Goal: Transaction & Acquisition: Purchase product/service

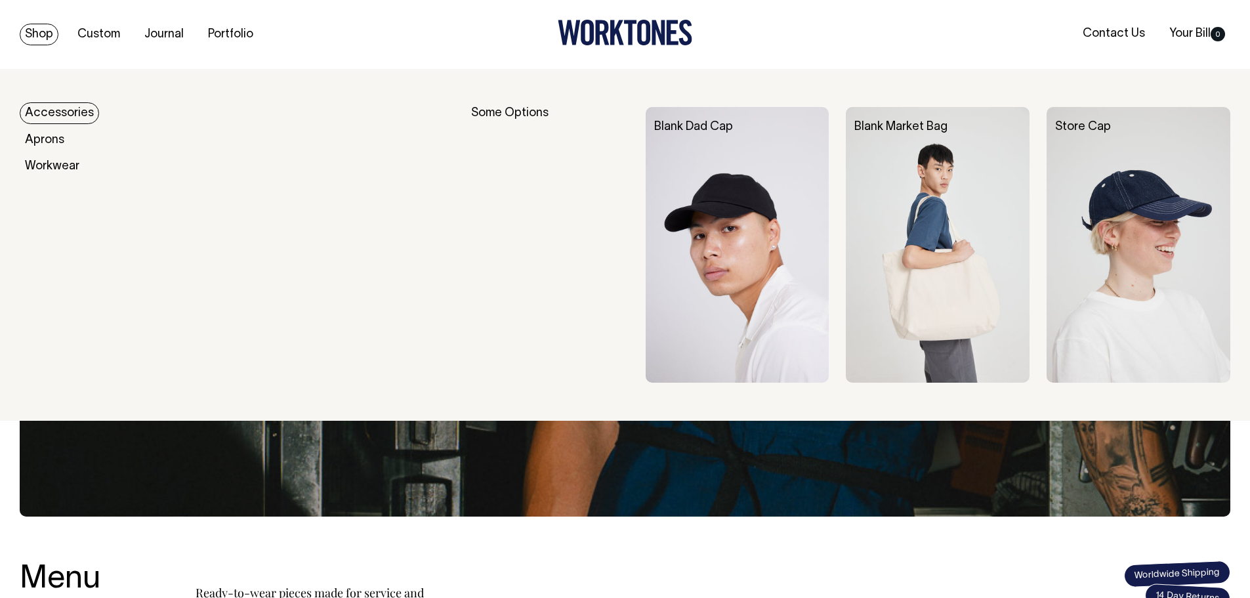
click at [38, 30] on link "Shop" at bounding box center [39, 35] width 39 height 22
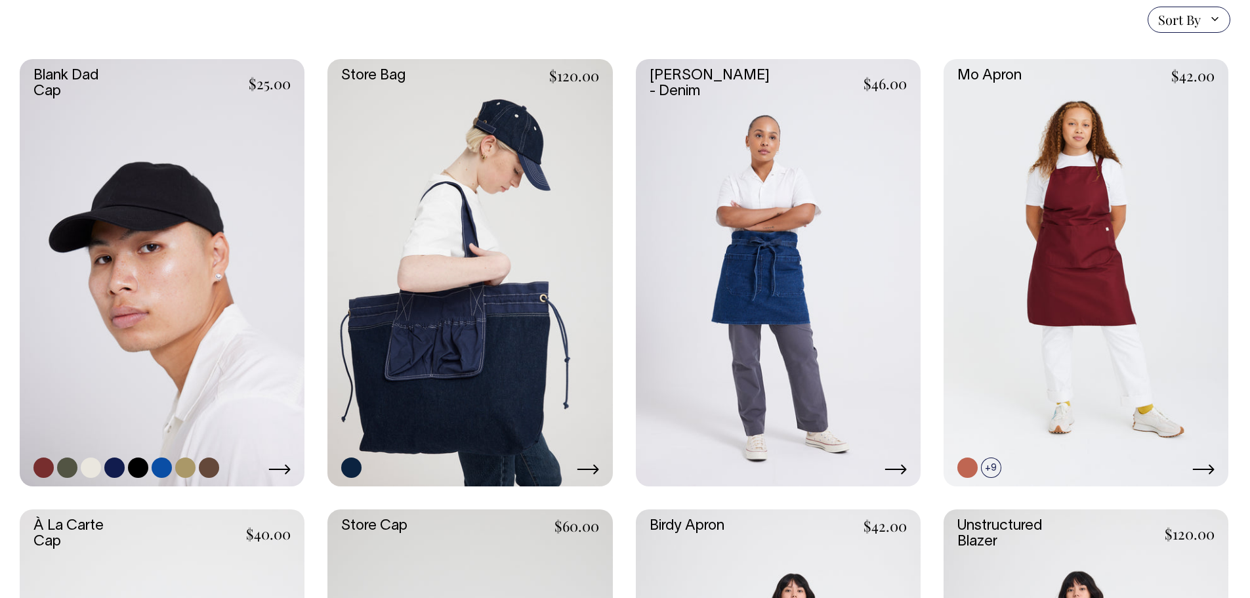
scroll to position [328, 0]
click at [169, 136] on link at bounding box center [162, 273] width 285 height 427
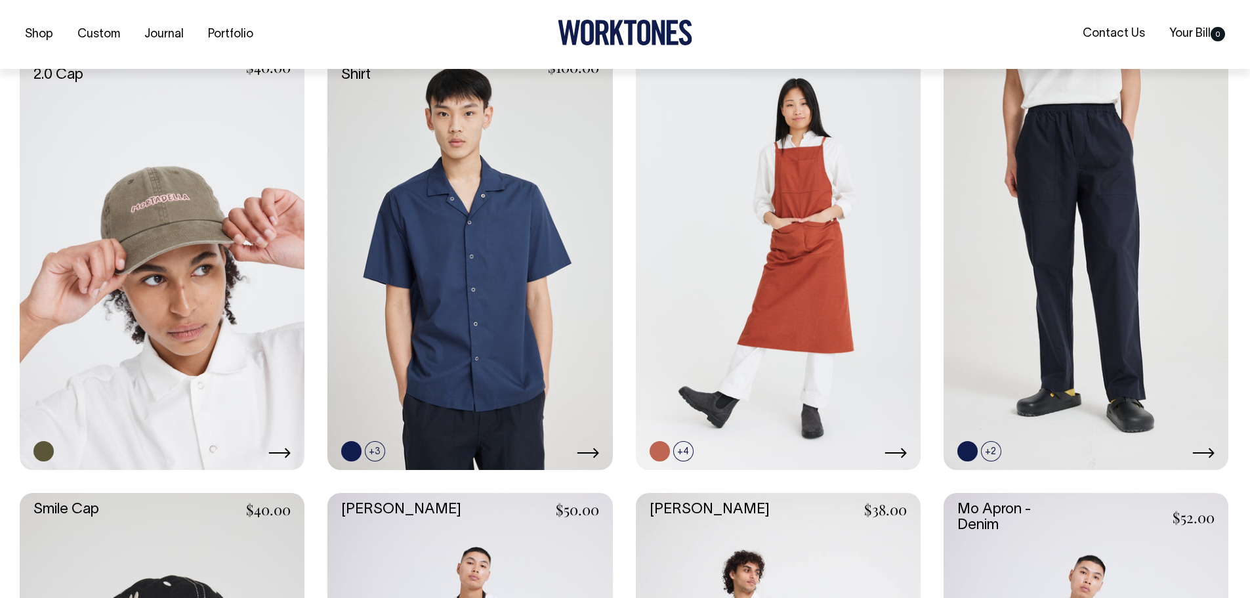
scroll to position [1246, 0]
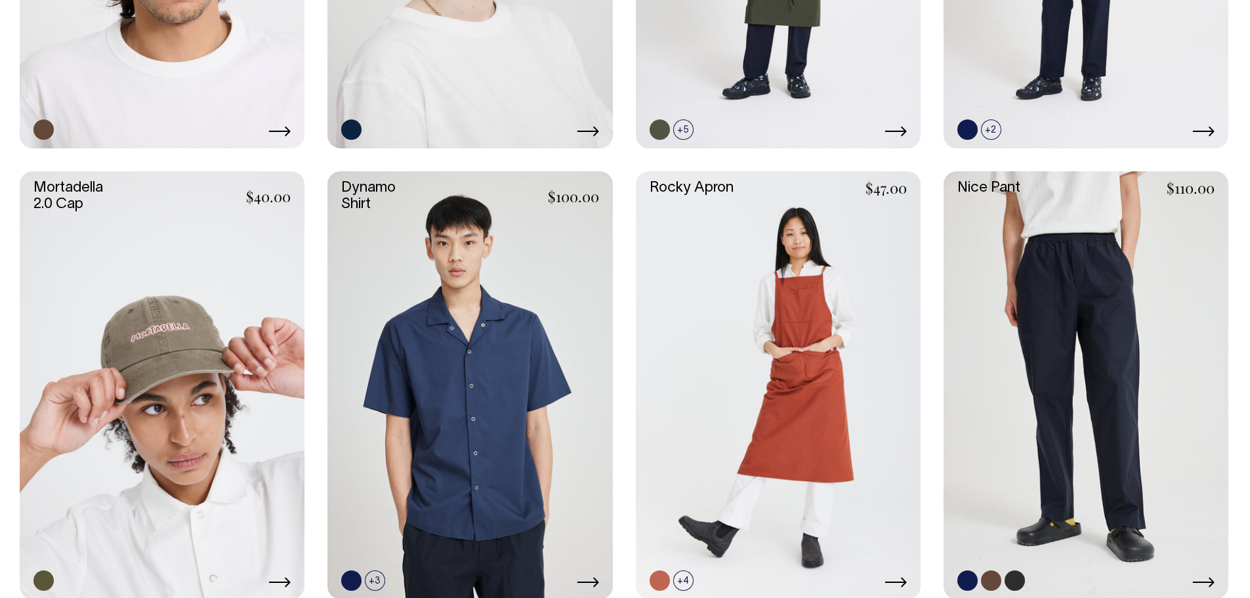
click at [1058, 382] on link at bounding box center [1085, 384] width 285 height 427
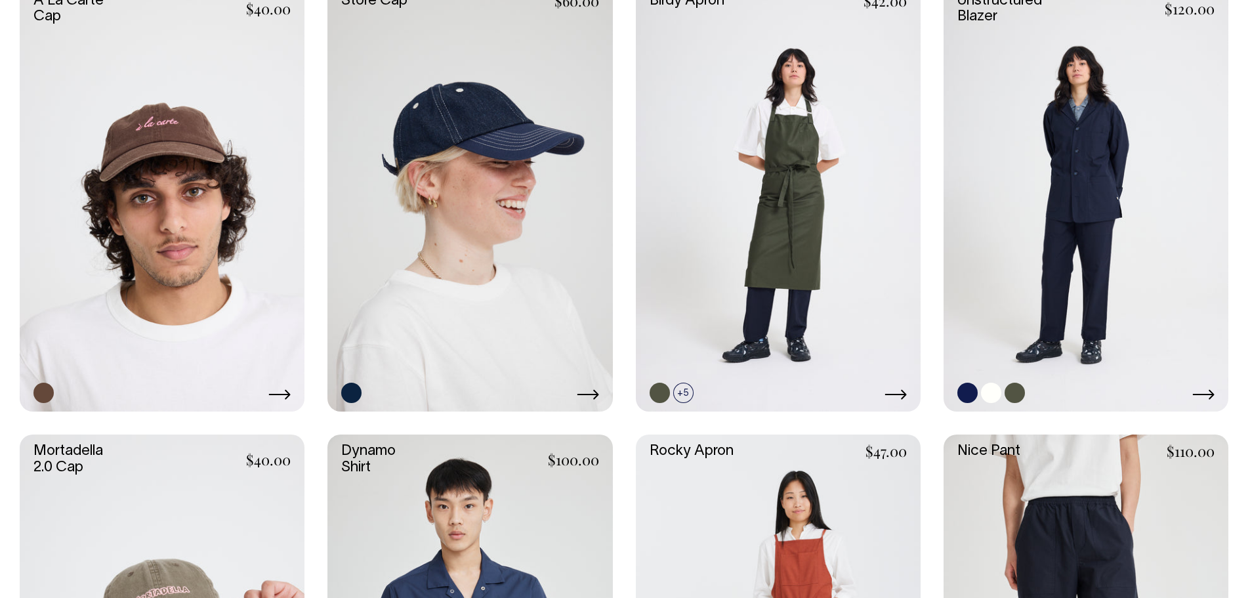
scroll to position [853, 0]
click at [1088, 239] on link at bounding box center [1085, 198] width 285 height 427
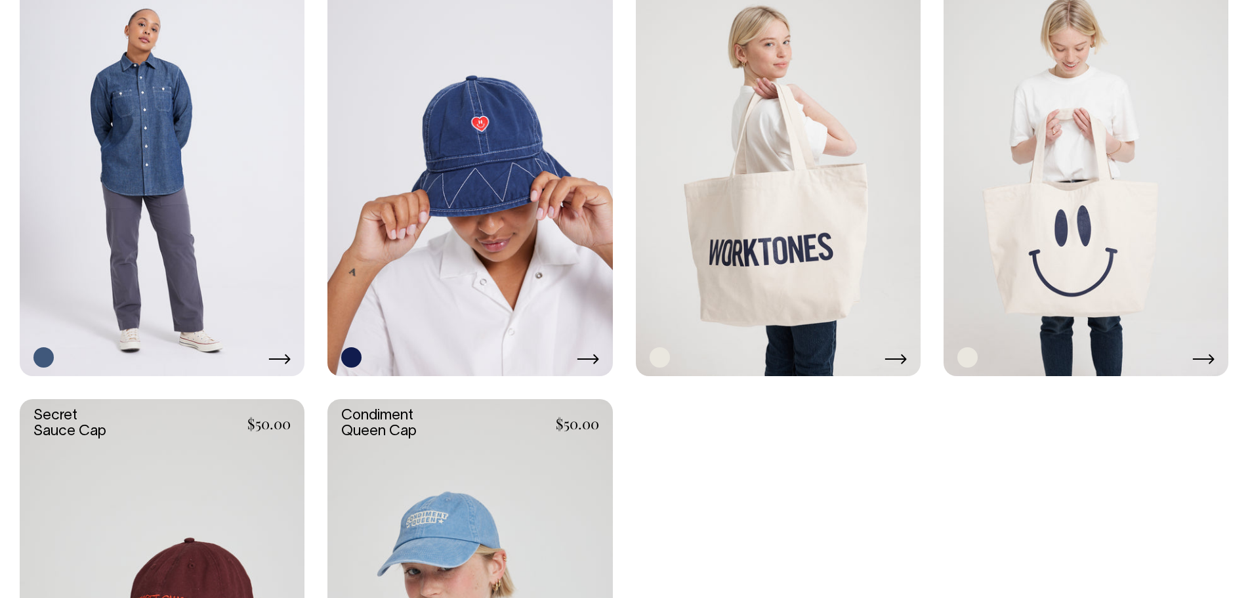
scroll to position [2690, 0]
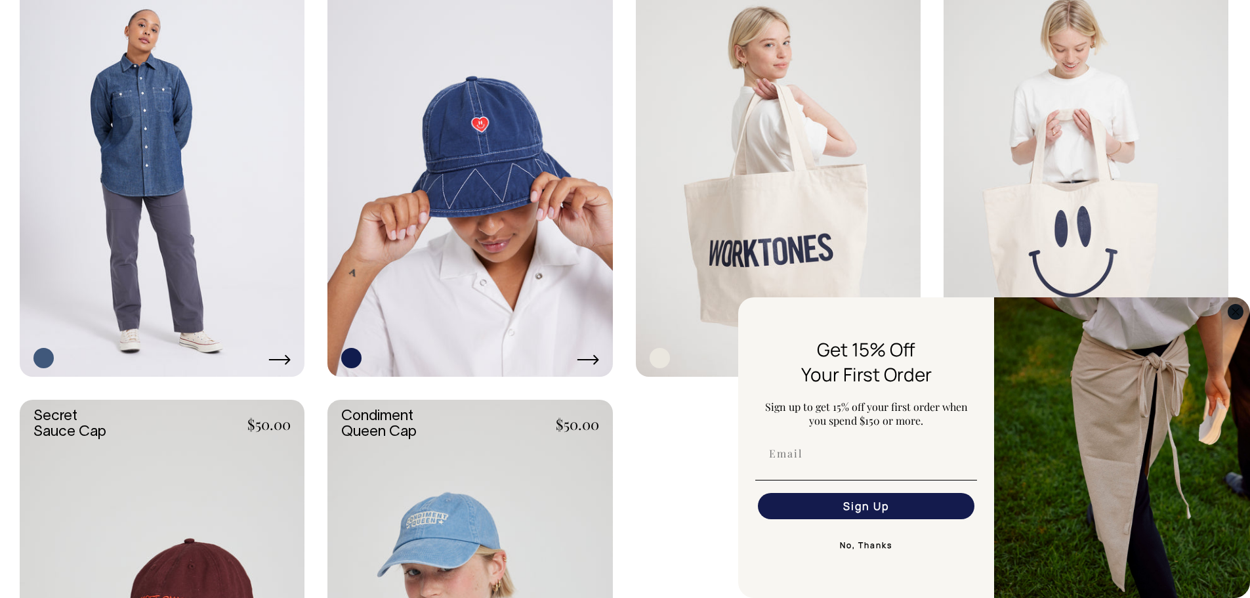
click at [1237, 312] on circle "Close dialog" at bounding box center [1235, 311] width 15 height 15
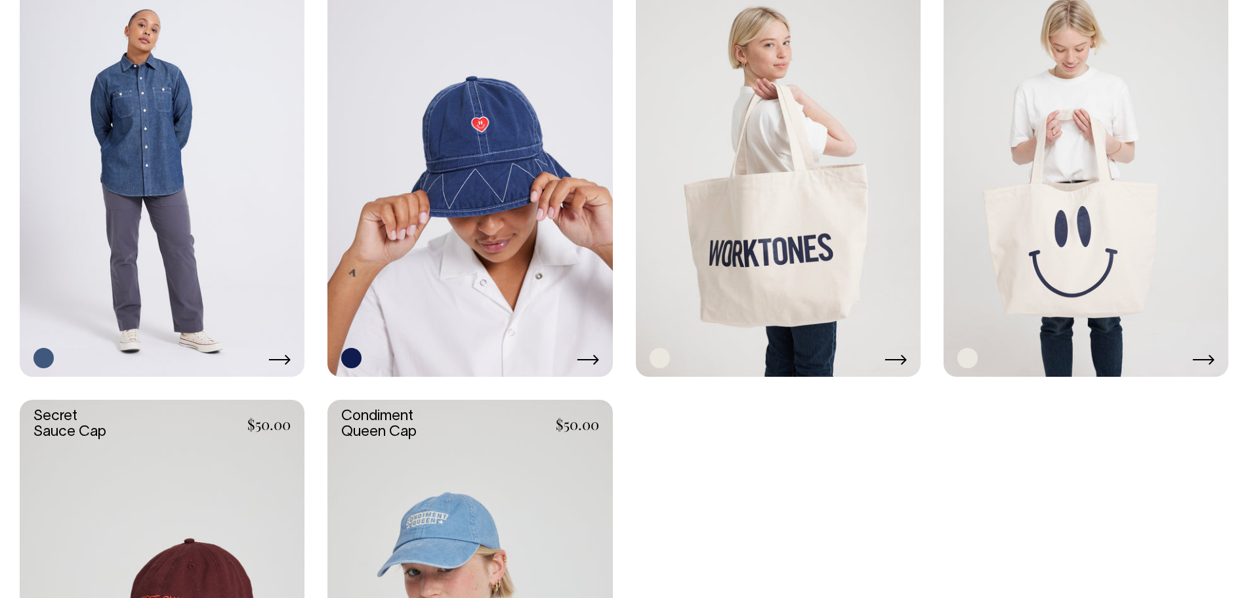
click at [1149, 201] on link at bounding box center [1085, 162] width 285 height 427
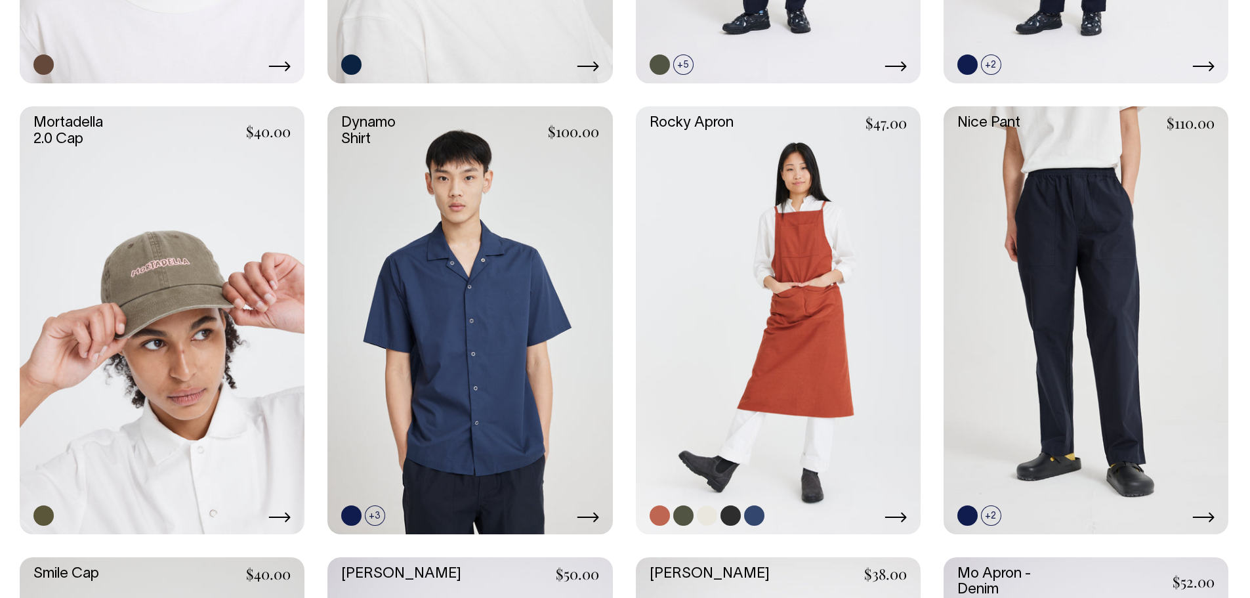
scroll to position [1181, 0]
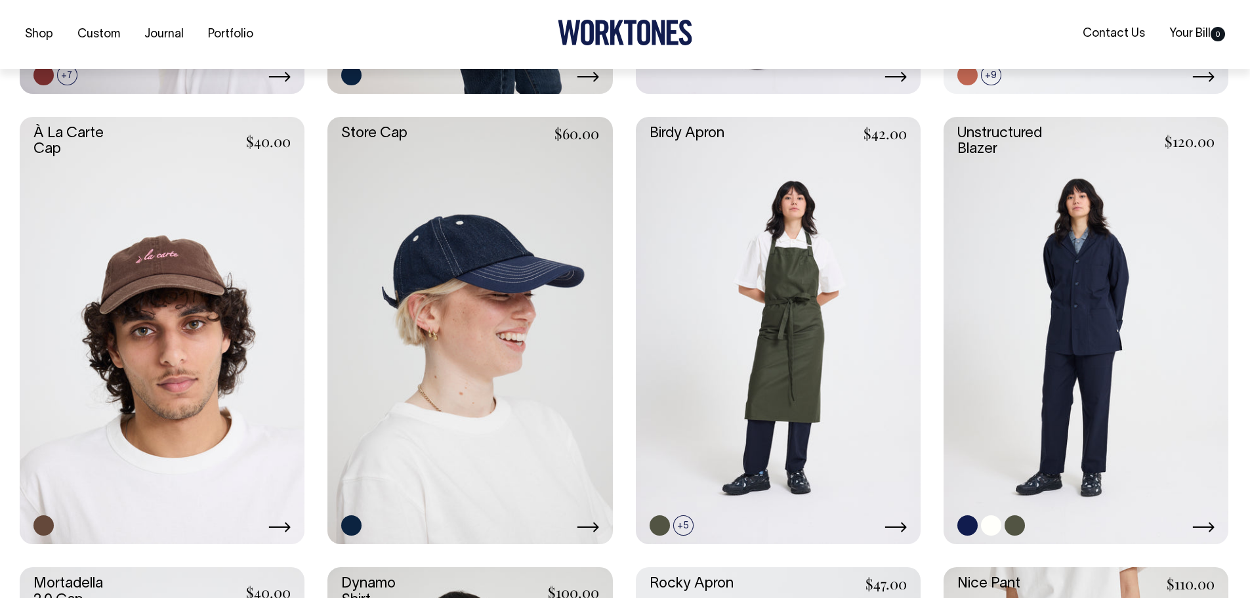
click at [1106, 315] on link at bounding box center [1085, 330] width 285 height 427
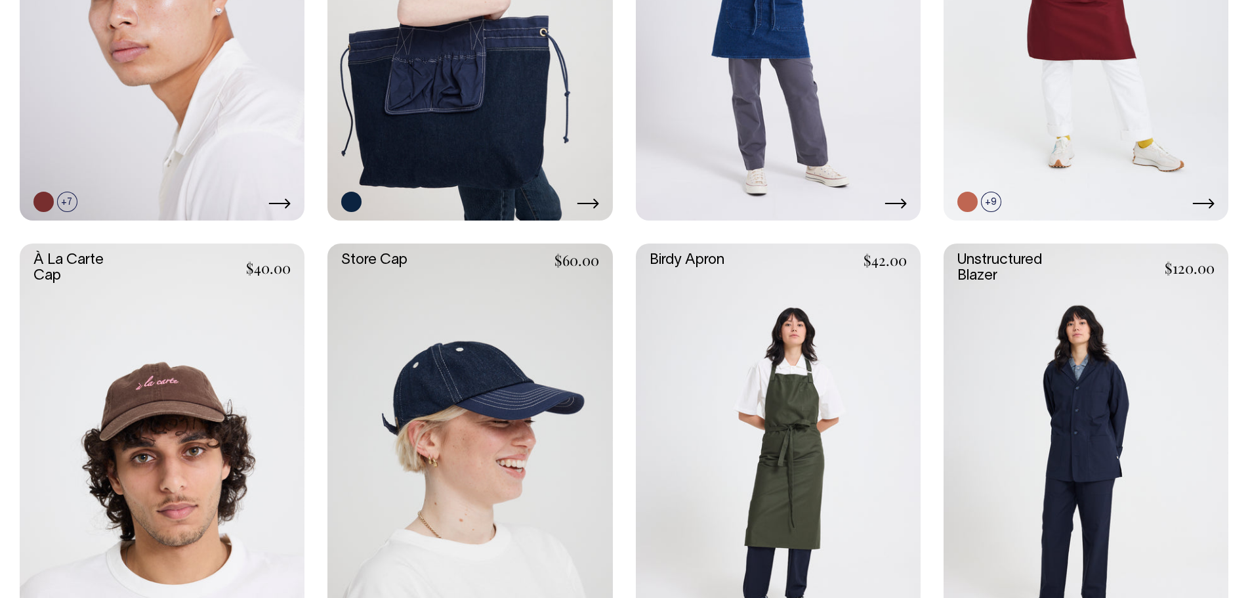
scroll to position [592, 0]
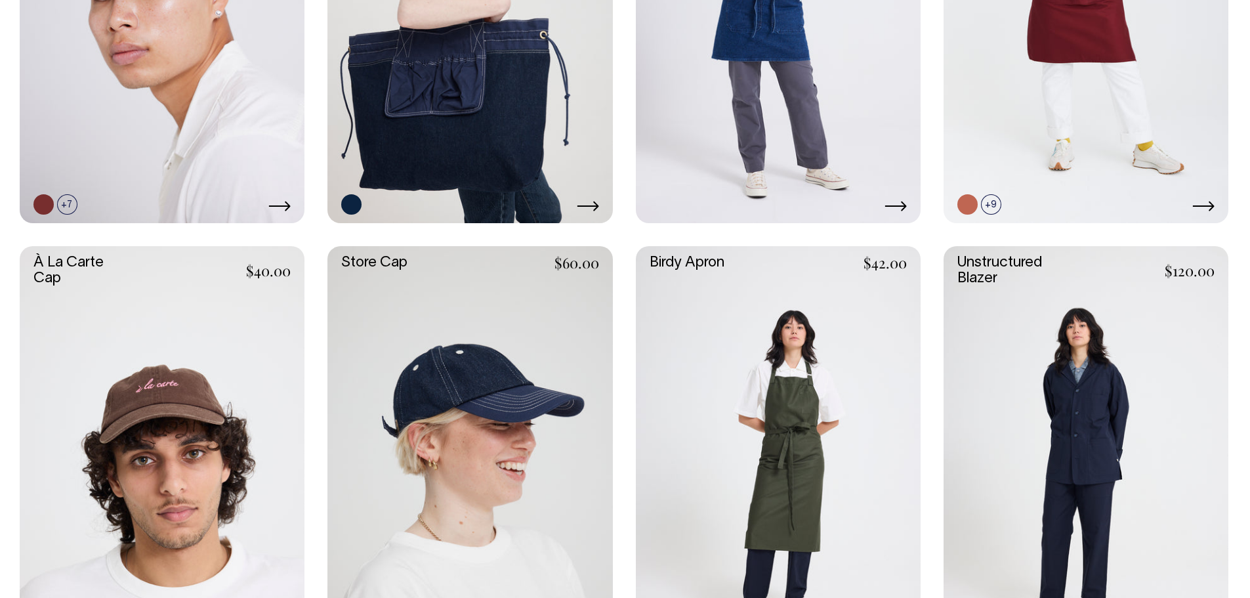
click at [1091, 434] on link at bounding box center [1085, 459] width 285 height 427
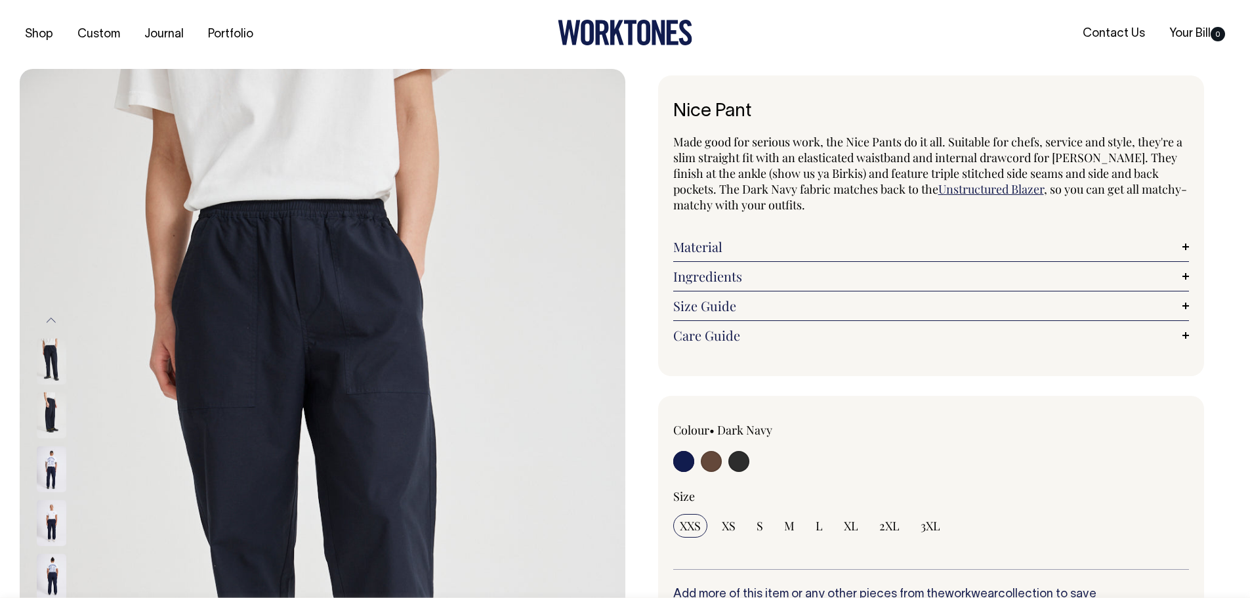
click at [746, 463] on input "radio" at bounding box center [738, 461] width 21 height 21
radio input "true"
select select "Charcoal"
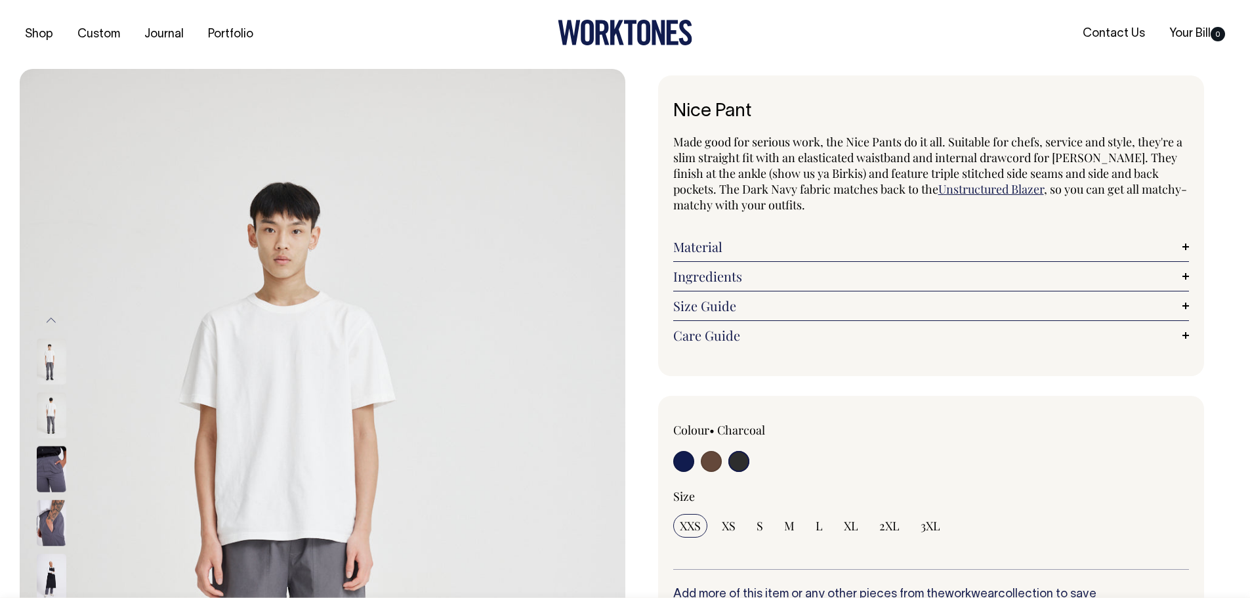
click at [687, 464] on input "radio" at bounding box center [683, 461] width 21 height 21
radio input "true"
select select "Dark Navy"
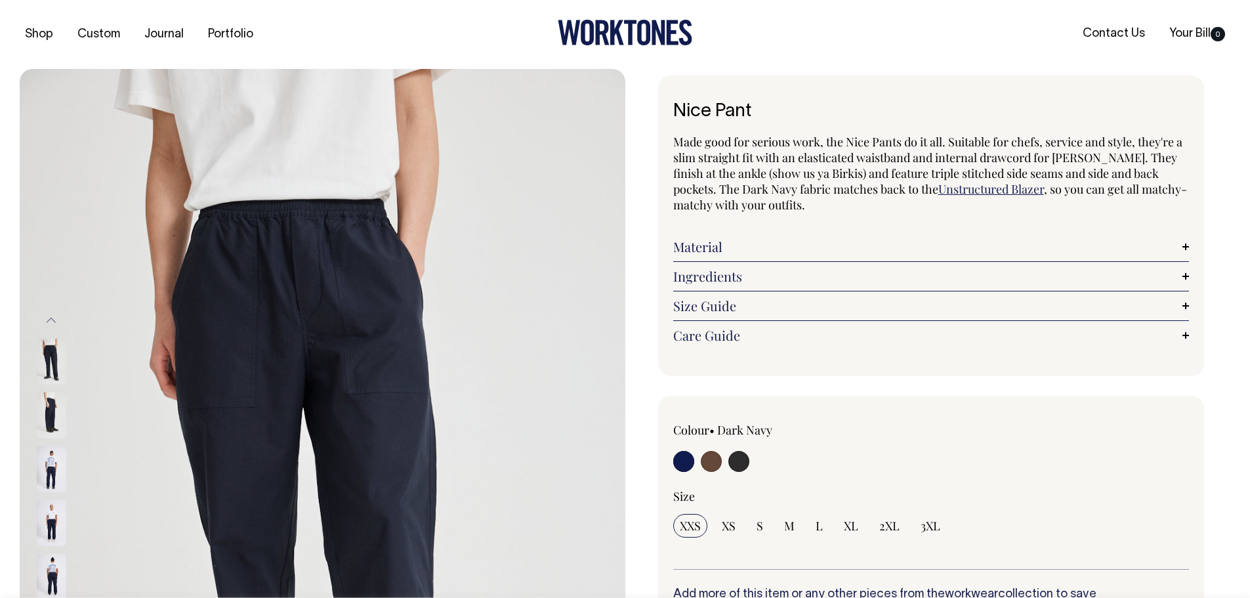
click at [737, 463] on input "radio" at bounding box center [738, 461] width 21 height 21
radio input "true"
select select "Charcoal"
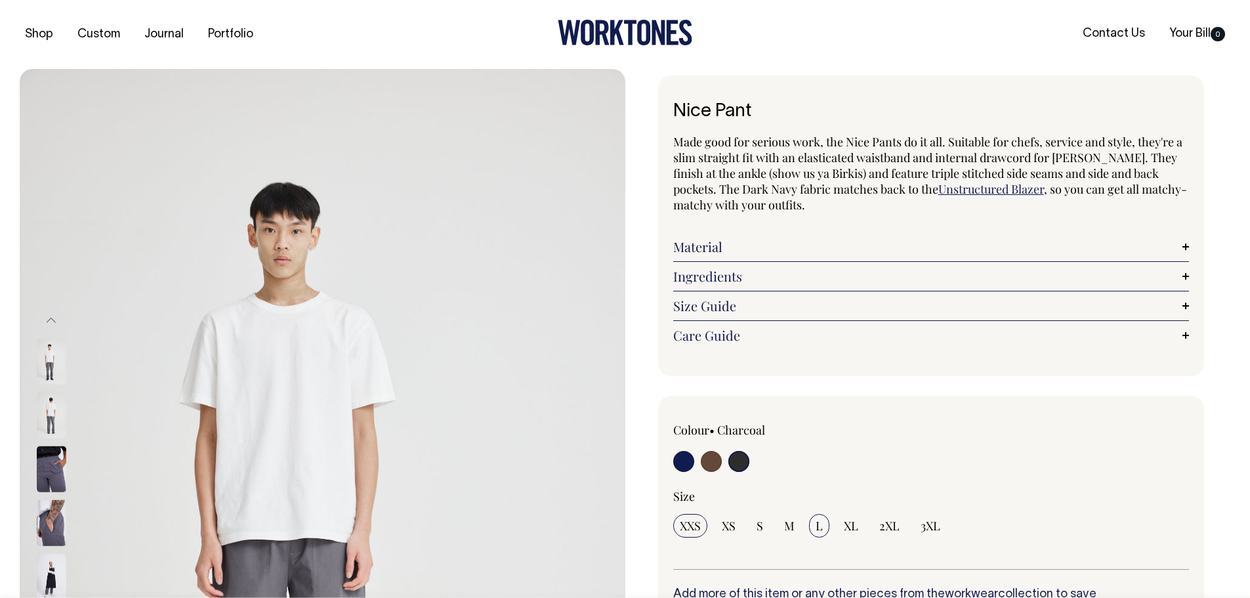
click at [814, 528] on input "L" at bounding box center [819, 526] width 20 height 24
radio input "true"
select select "L"
click at [1184, 304] on link "Size Guide" at bounding box center [931, 306] width 516 height 16
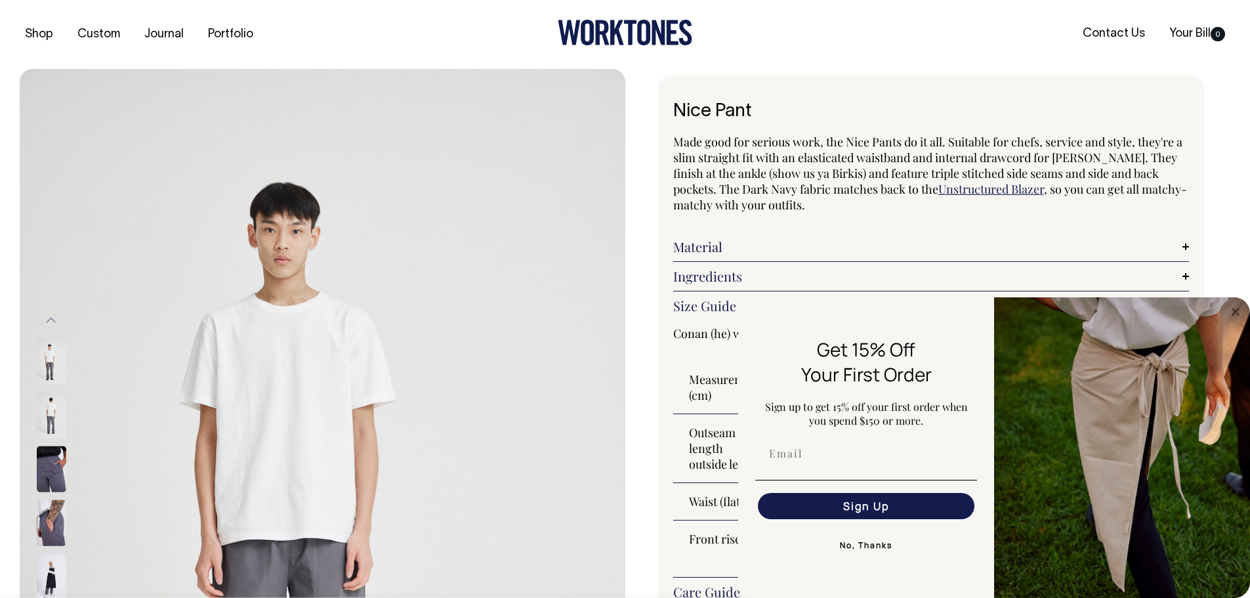
click at [908, 64] on div "Shop Custom Journal Portfolio Contact Us Your Bill 0" at bounding box center [625, 34] width 1250 height 69
click at [1149, 233] on div "Material Made from 100% cotton." at bounding box center [931, 247] width 516 height 30
click at [1184, 278] on link "Ingredients" at bounding box center [931, 276] width 516 height 16
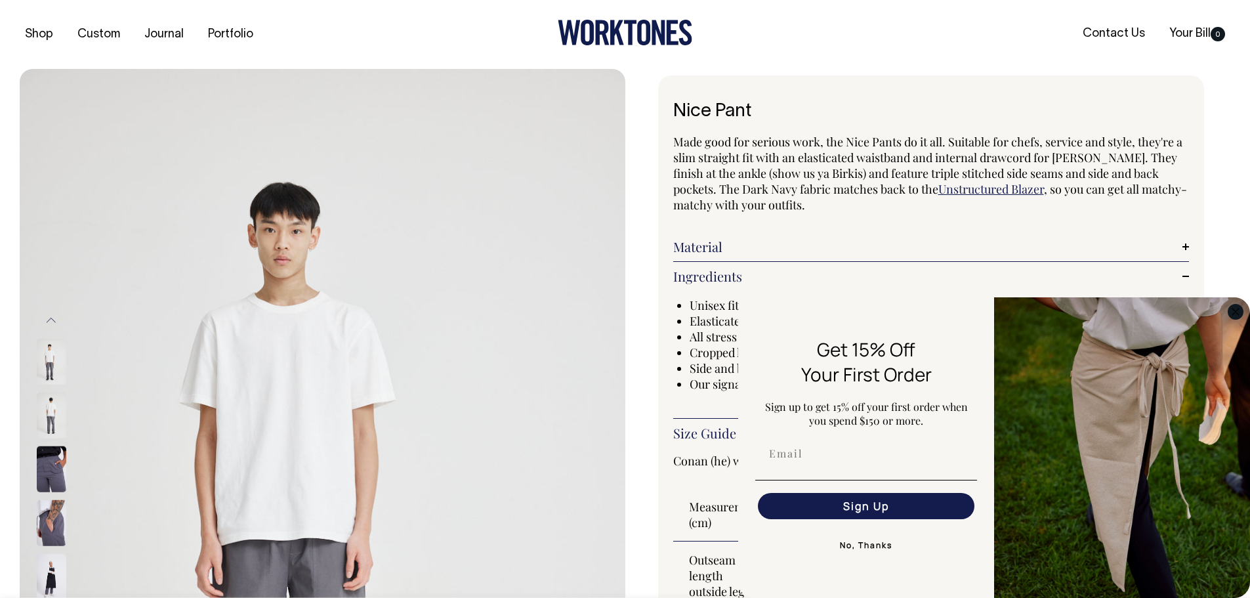
click at [1237, 311] on circle "Close dialog" at bounding box center [1235, 311] width 15 height 15
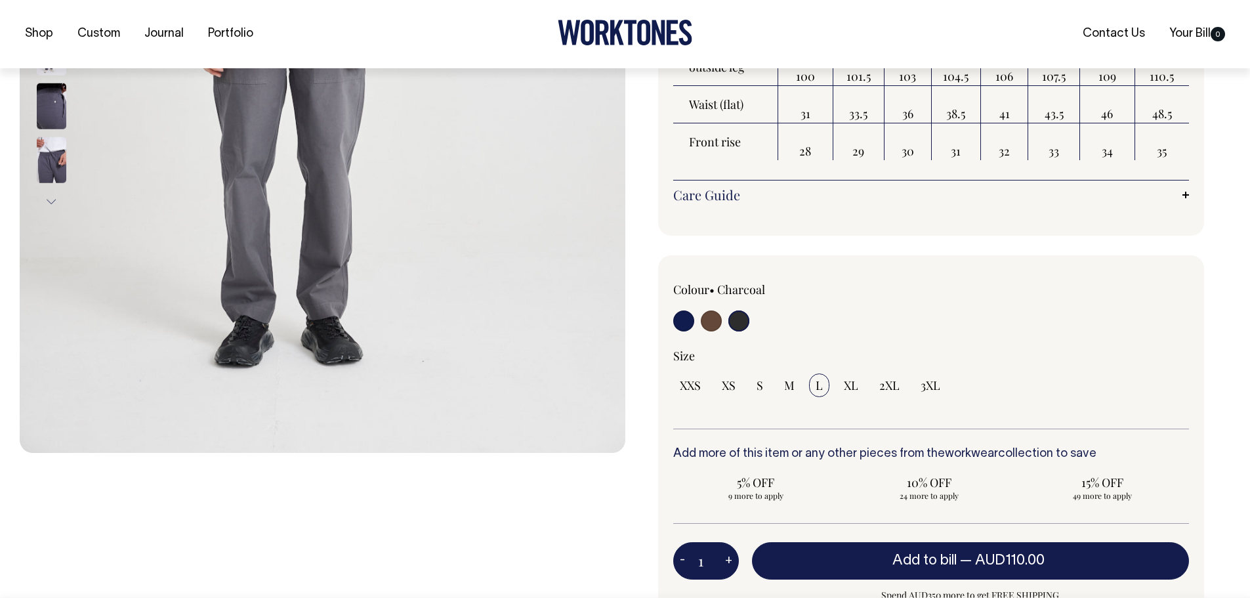
scroll to position [525, 0]
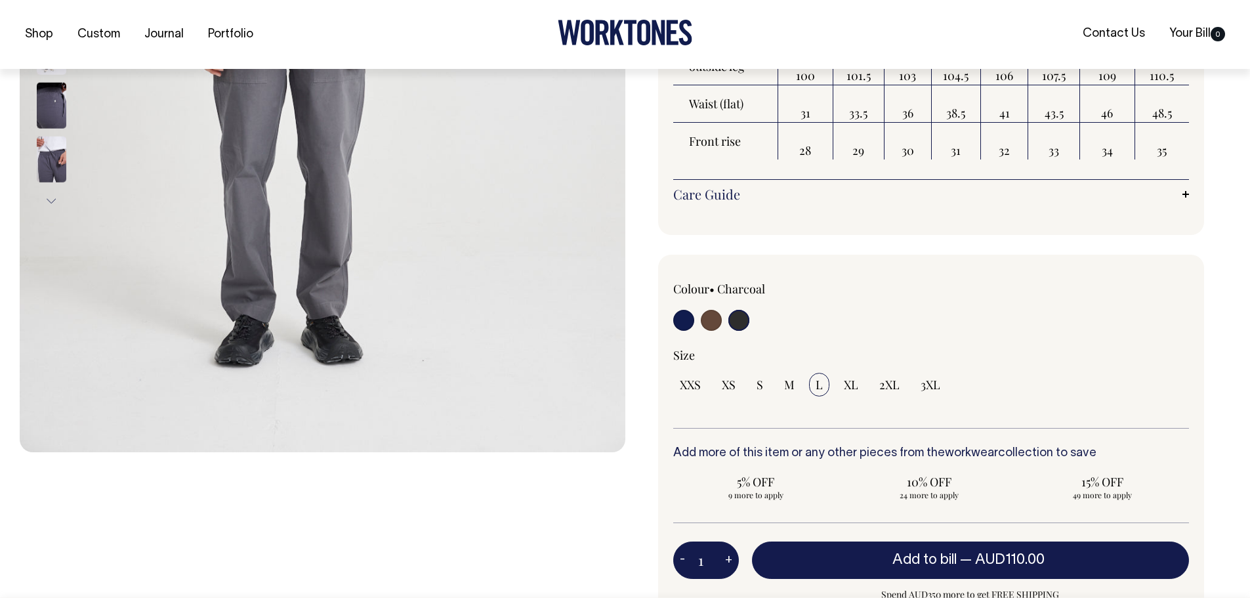
click at [715, 323] on input "radio" at bounding box center [711, 320] width 21 height 21
radio input "true"
radio input "false"
select select "Chocolate"
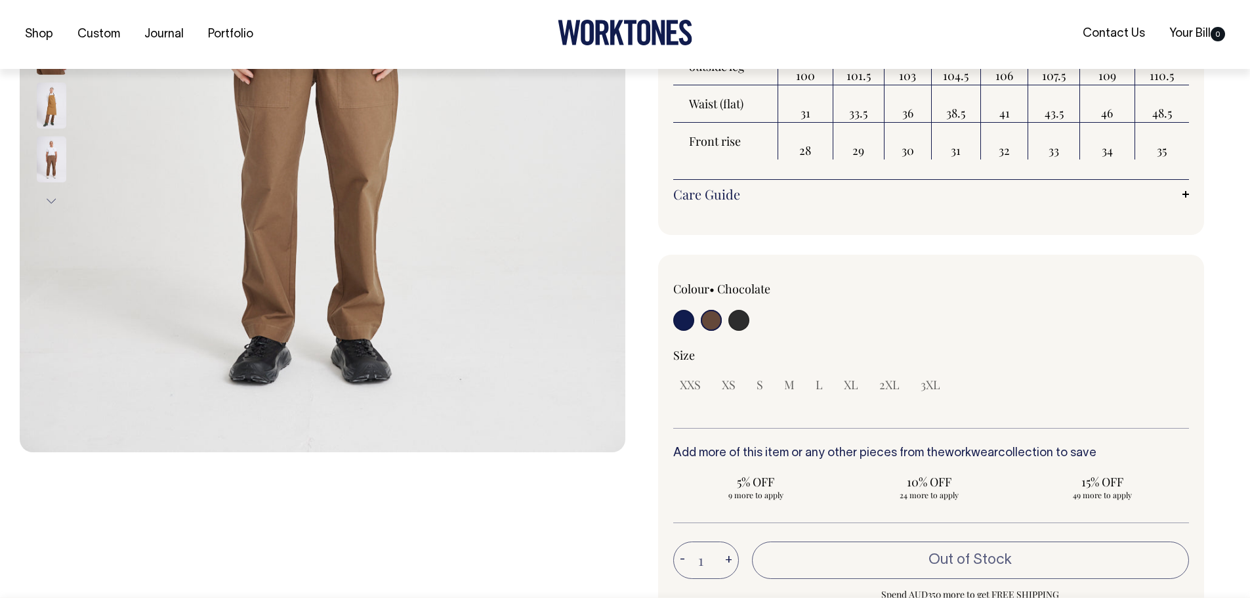
click at [739, 321] on input "radio" at bounding box center [738, 320] width 21 height 21
radio input "true"
select select "Charcoal"
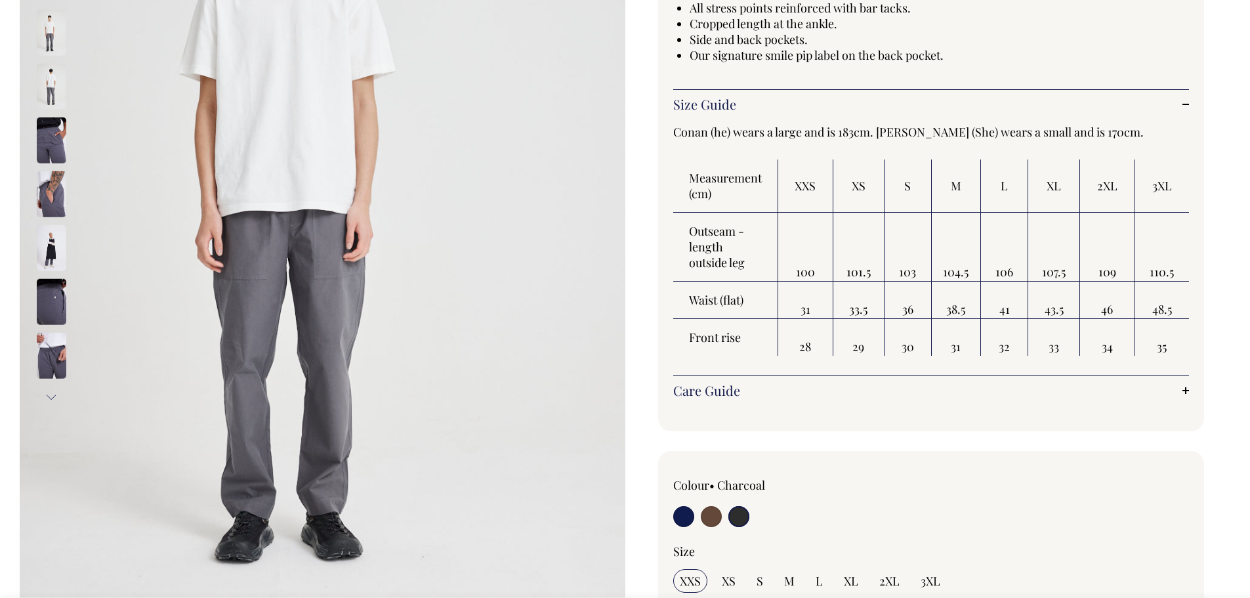
scroll to position [328, 0]
click at [680, 515] on input "radio" at bounding box center [683, 516] width 21 height 21
radio input "true"
select select "Dark Navy"
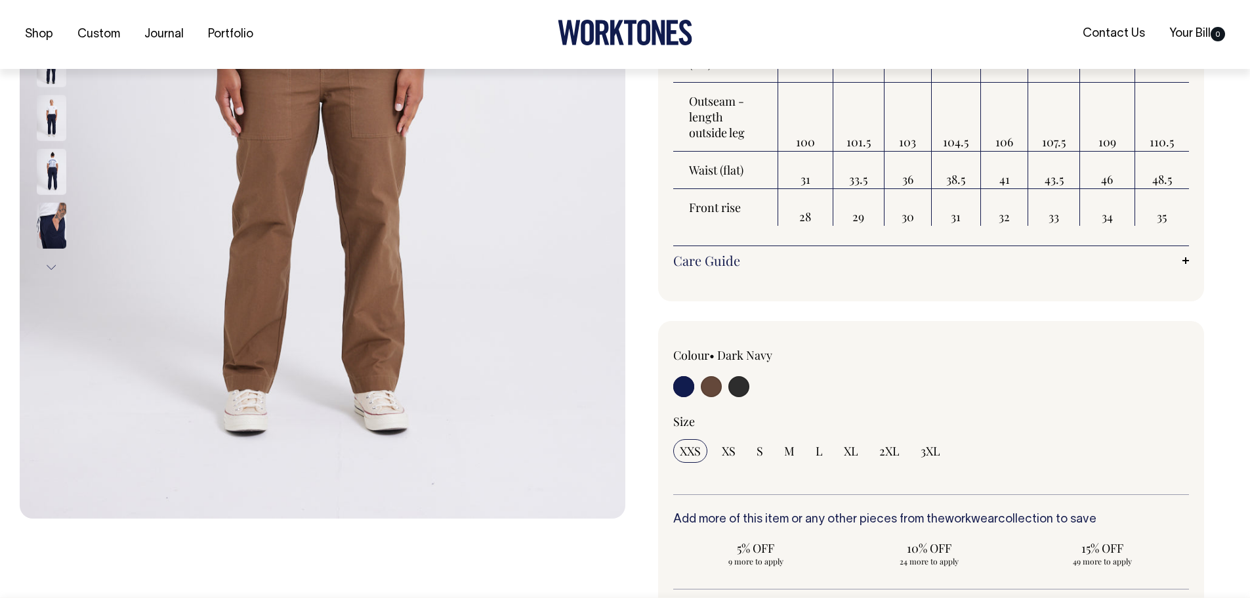
scroll to position [459, 0]
click at [743, 387] on input "radio" at bounding box center [738, 385] width 21 height 21
radio input "true"
select select "Charcoal"
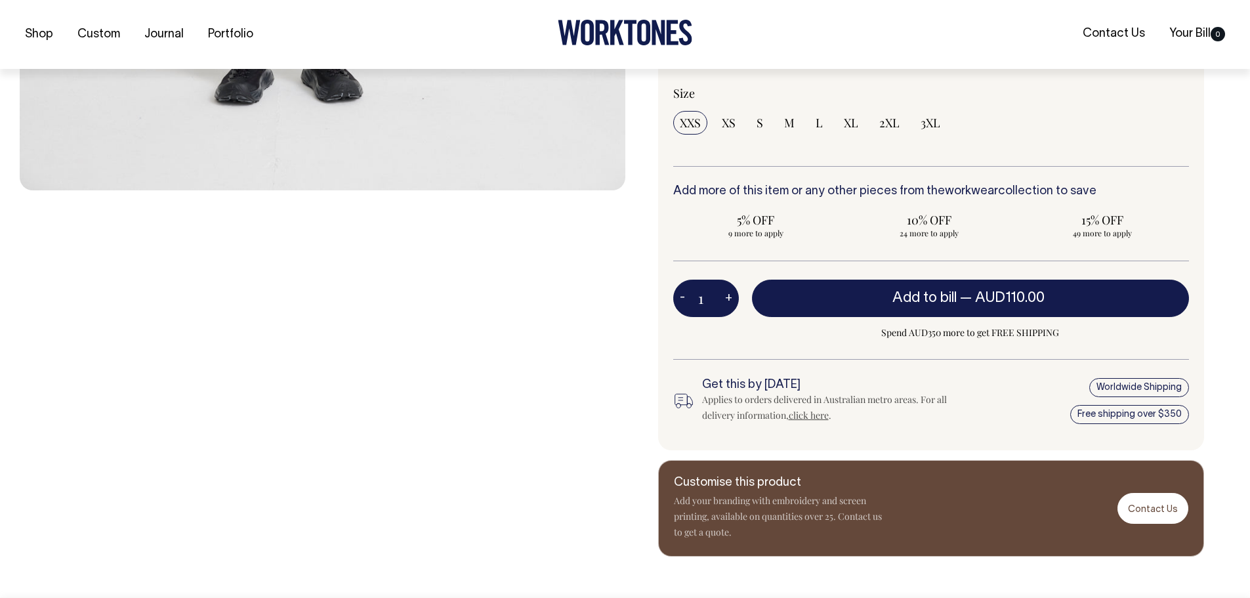
scroll to position [787, 0]
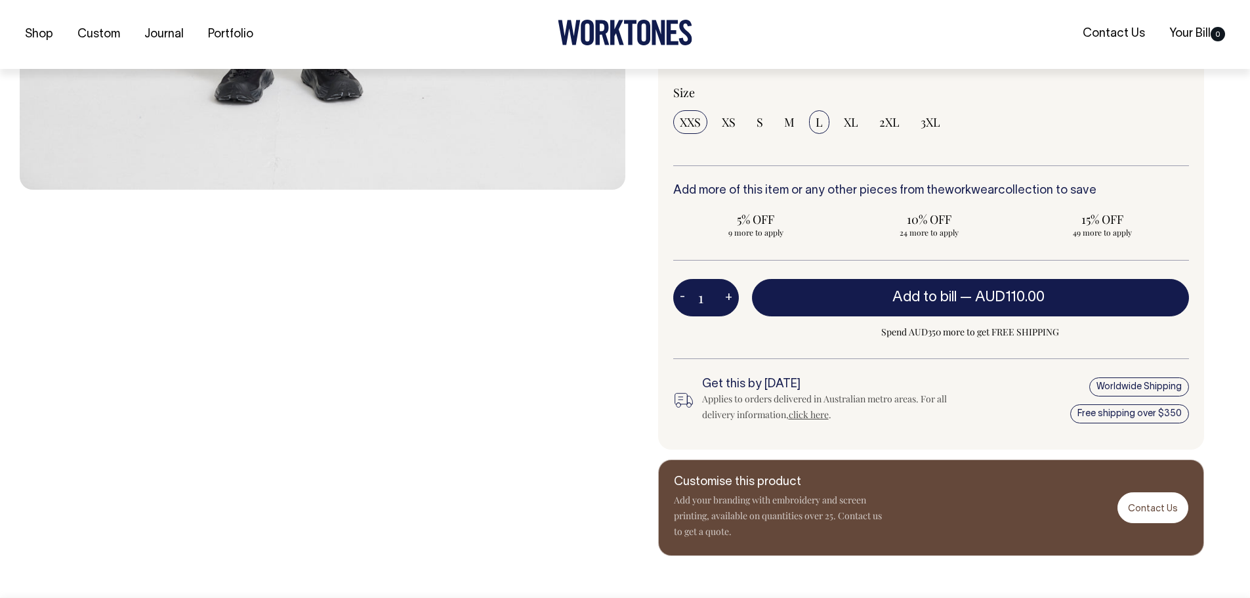
click at [823, 124] on input "L" at bounding box center [819, 122] width 20 height 24
radio input "true"
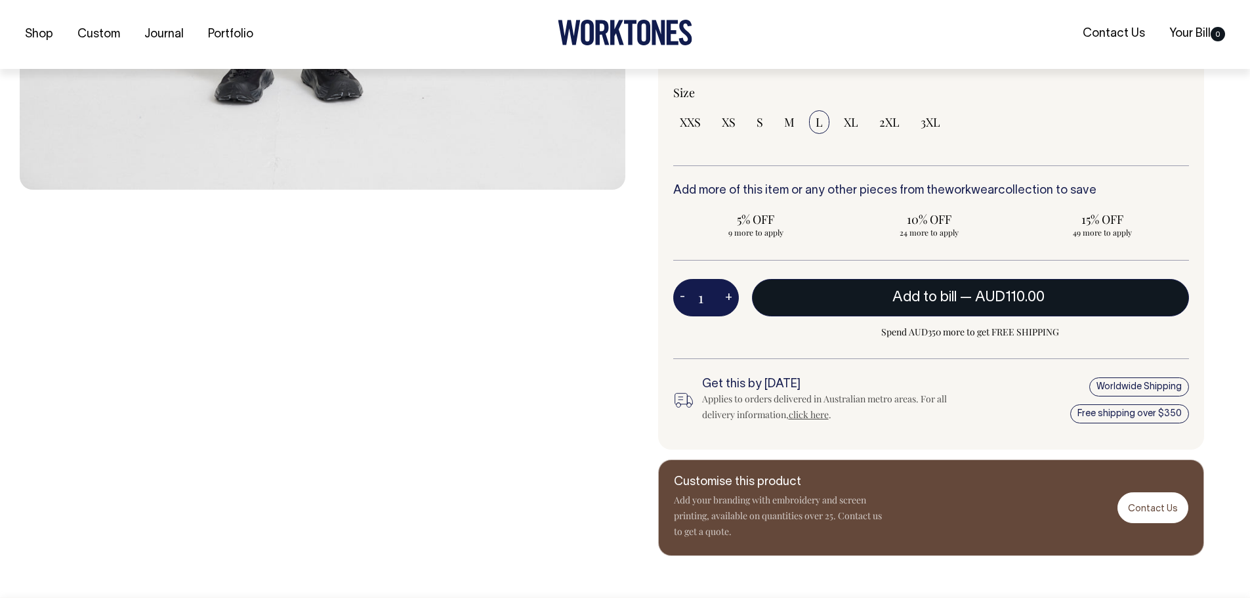
click at [844, 308] on button "Add to bill — AUD110.00" at bounding box center [971, 297] width 438 height 37
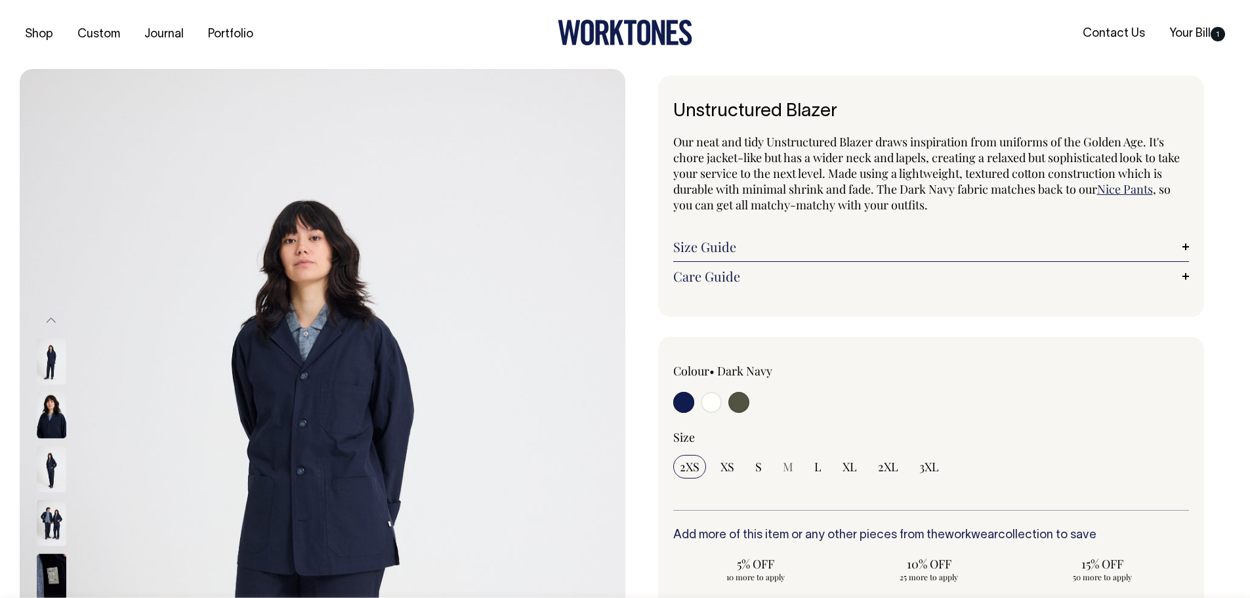
click at [734, 405] on input "radio" at bounding box center [738, 402] width 21 height 21
radio input "true"
select select "Olive"
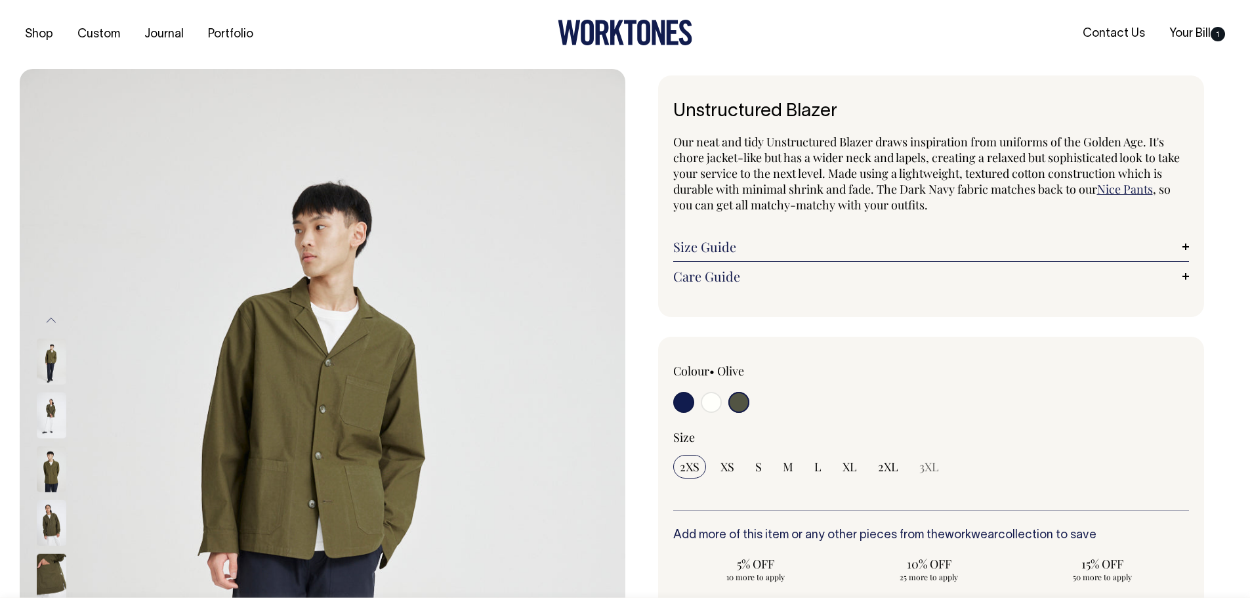
click at [686, 405] on input "radio" at bounding box center [683, 402] width 21 height 21
radio input "true"
select select "Dark Navy"
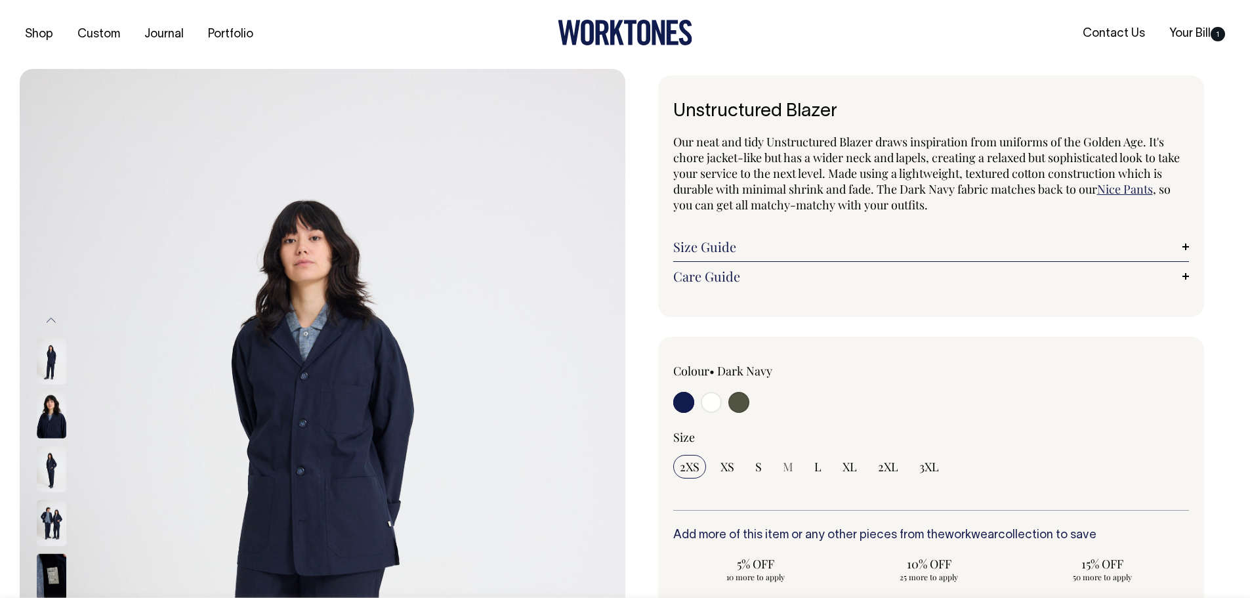
click at [684, 400] on input "radio" at bounding box center [683, 402] width 21 height 21
click at [854, 467] on span "XL" at bounding box center [849, 467] width 14 height 16
click at [854, 467] on input "XL" at bounding box center [850, 467] width 28 height 24
radio input "true"
select select "XL"
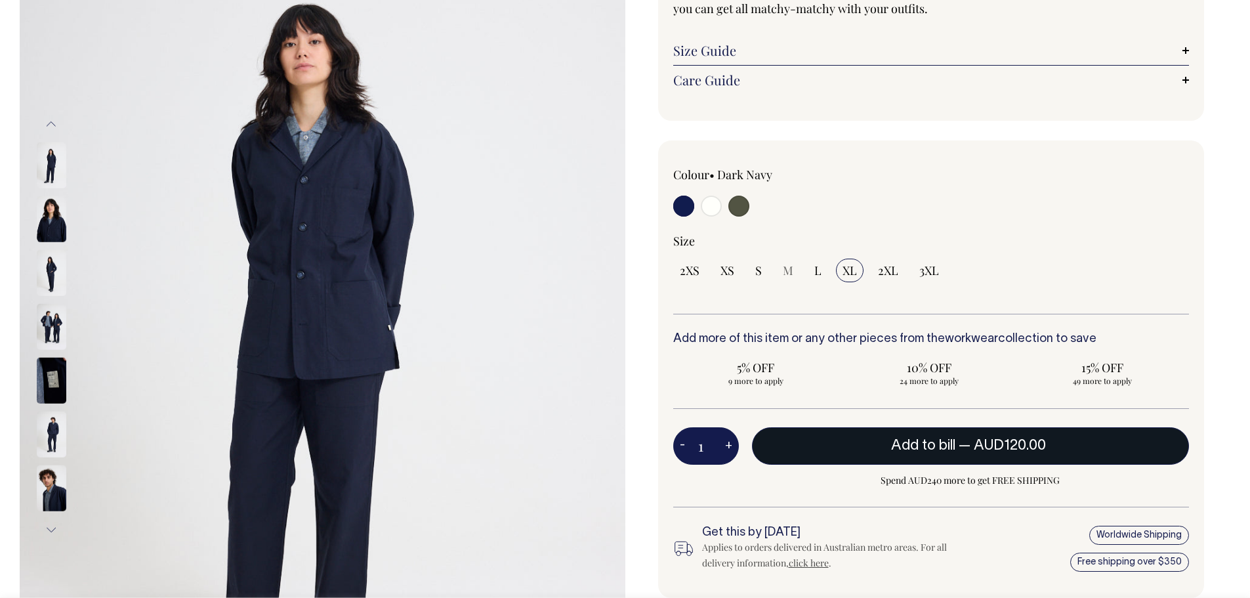
scroll to position [197, 0]
click at [829, 446] on button "Add to bill — AUD120.00" at bounding box center [971, 444] width 438 height 37
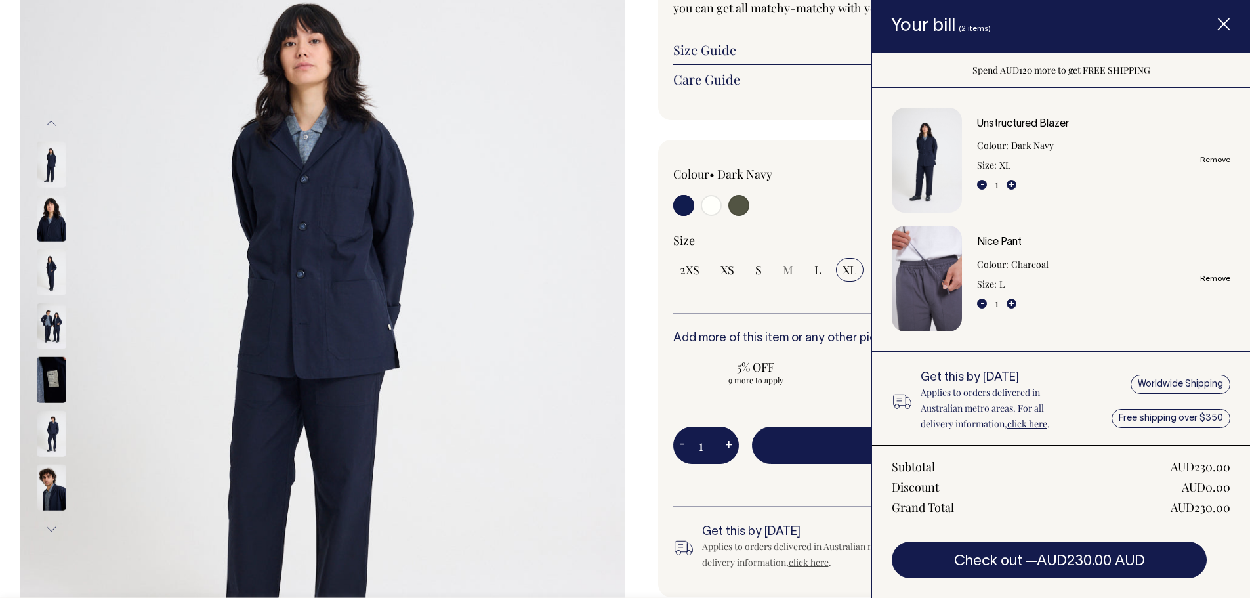
click at [1206, 274] on link "Remove" at bounding box center [1215, 278] width 30 height 9
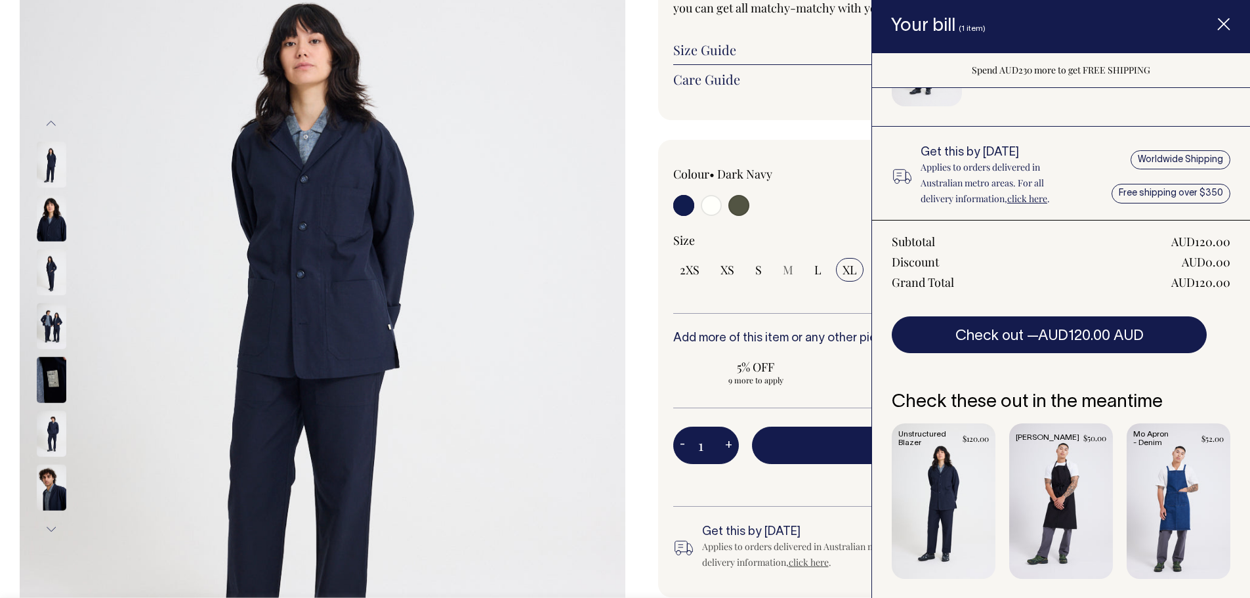
scroll to position [0, 0]
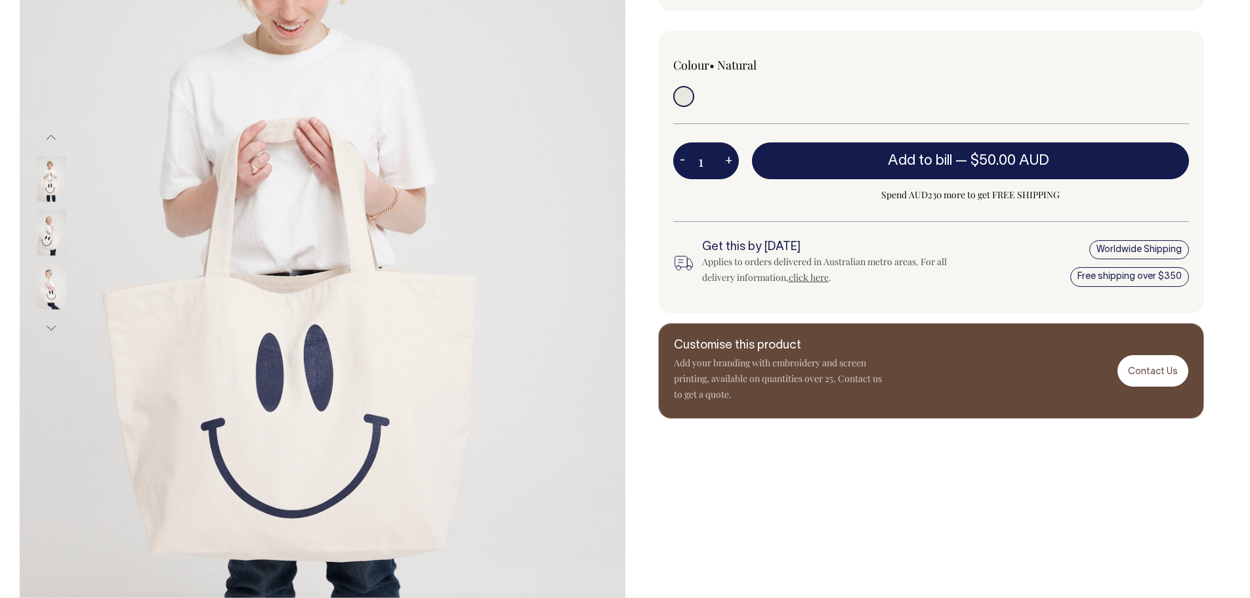
scroll to position [298, 0]
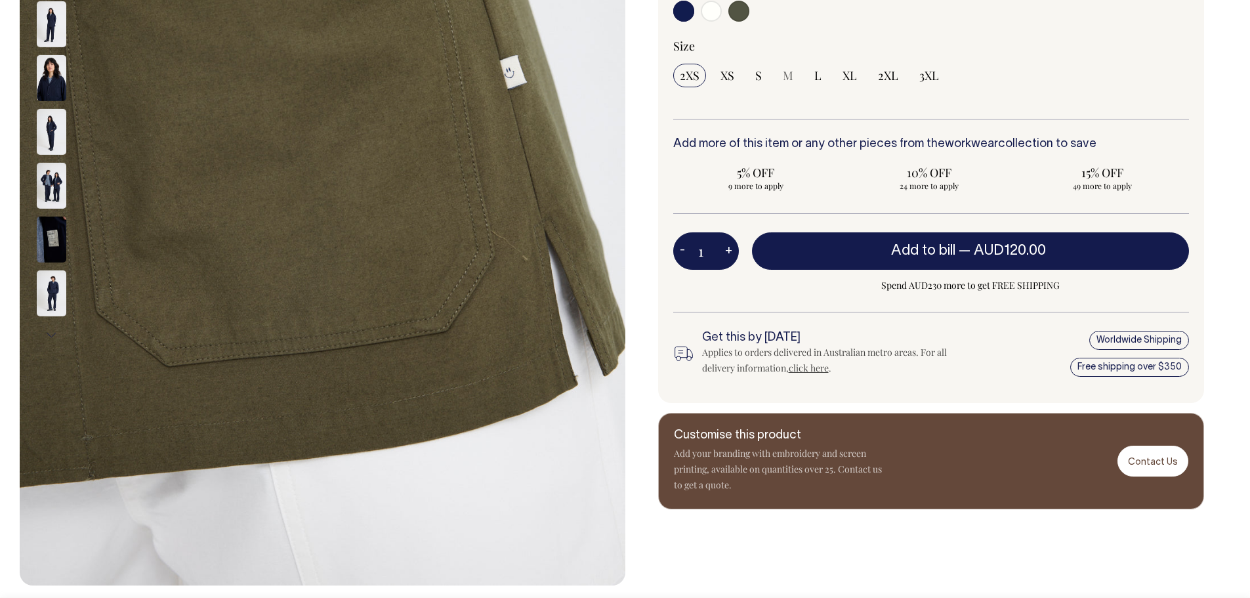
scroll to position [390, 0]
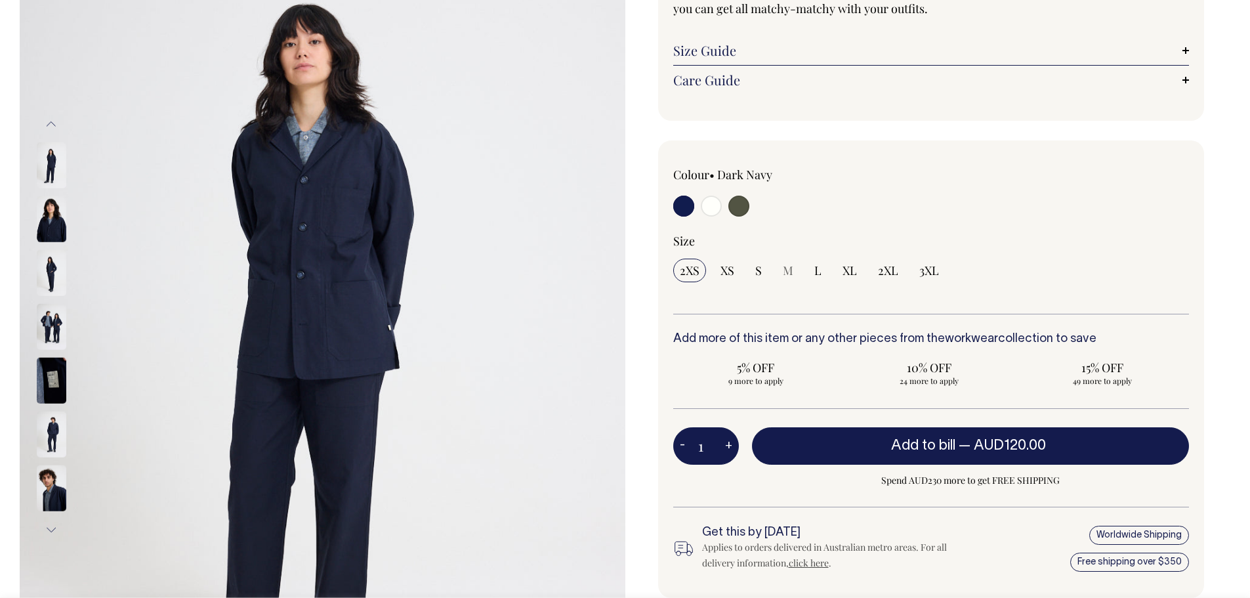
scroll to position [197, 0]
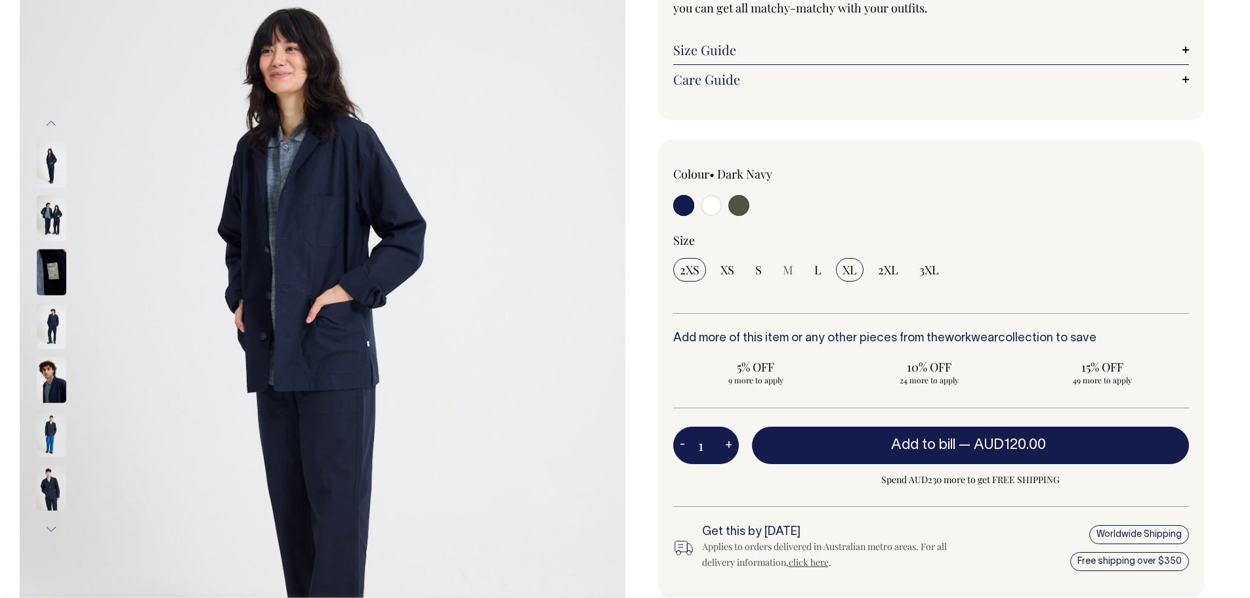
click at [847, 274] on span "XL" at bounding box center [849, 270] width 14 height 16
click at [847, 274] on input "XL" at bounding box center [850, 270] width 28 height 24
radio input "true"
select select "XL"
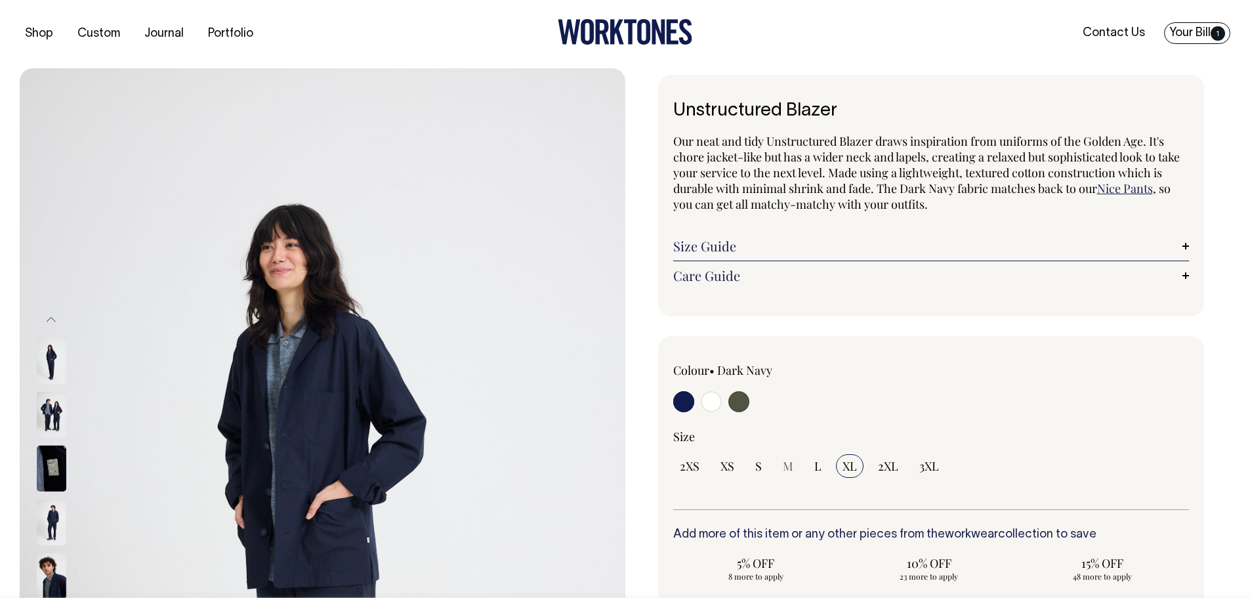
scroll to position [0, 0]
click at [1196, 31] on link "Your Bill 1" at bounding box center [1197, 34] width 66 height 22
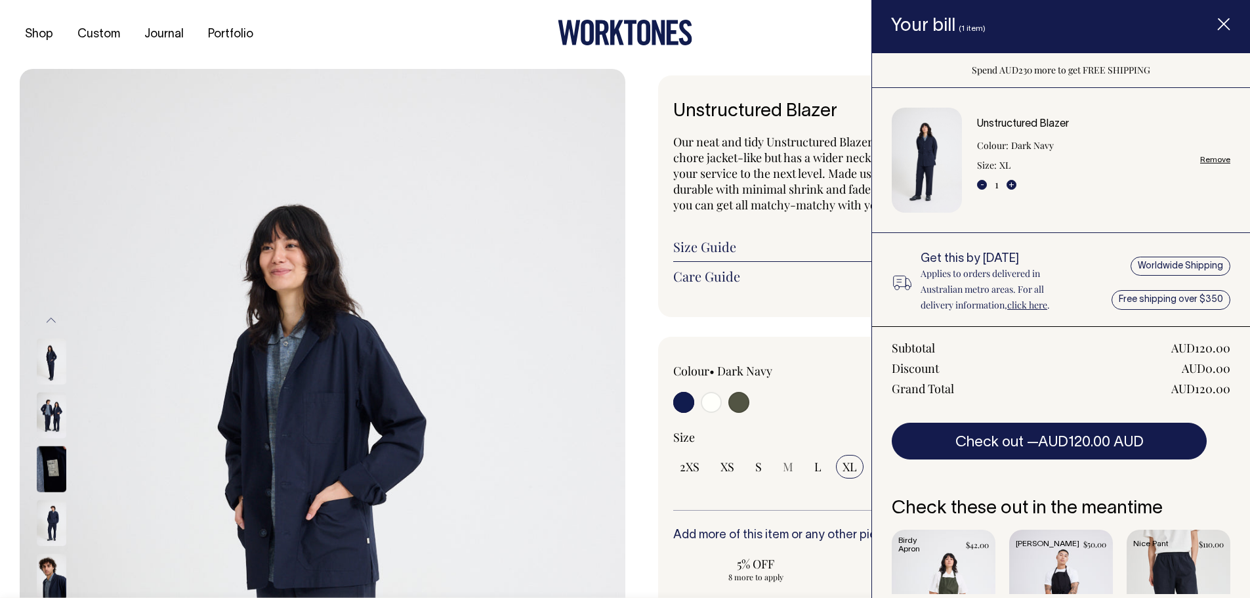
click at [457, 138] on img at bounding box center [323, 523] width 606 height 909
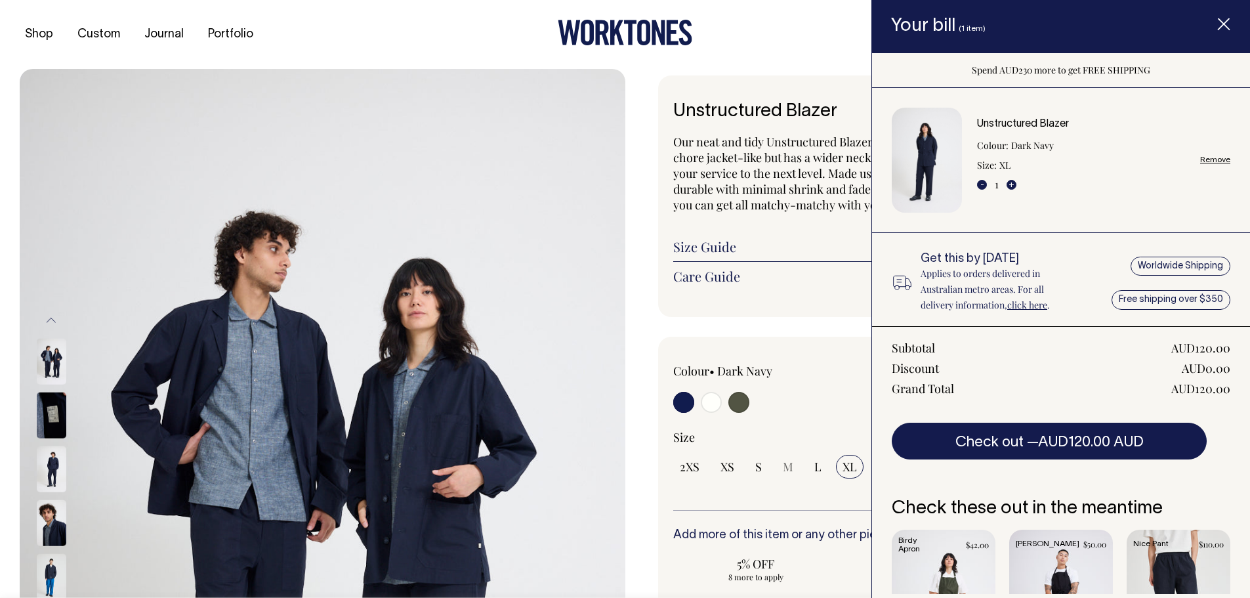
click at [1222, 24] on icon "Item added to your cart" at bounding box center [1223, 24] width 13 height 13
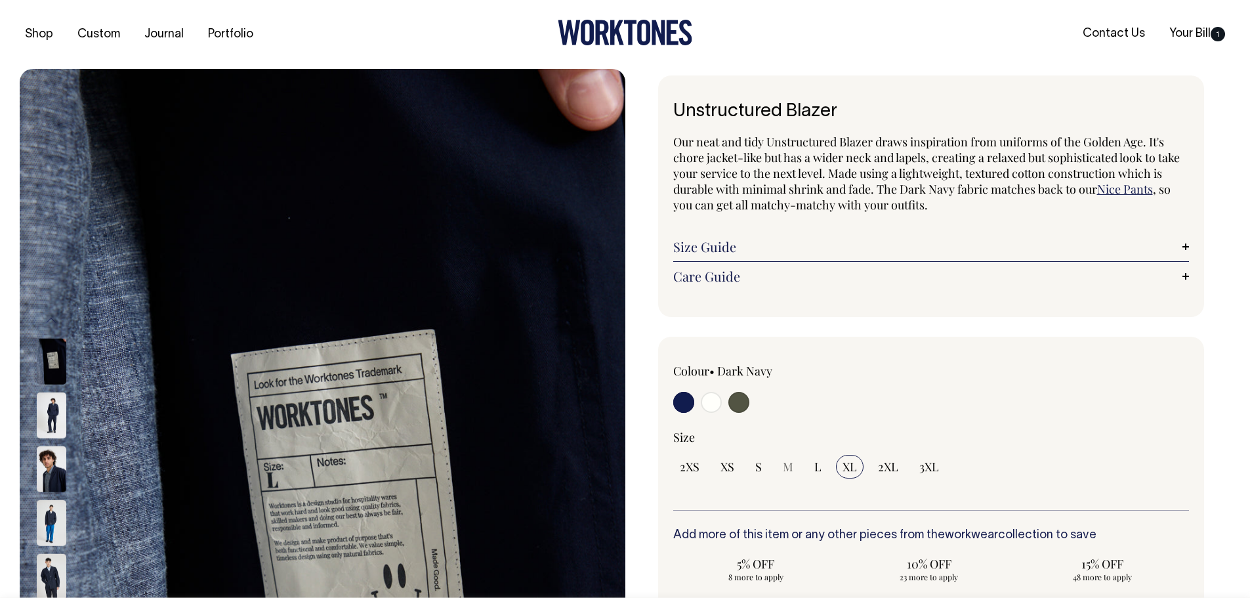
click at [53, 413] on img at bounding box center [52, 415] width 30 height 46
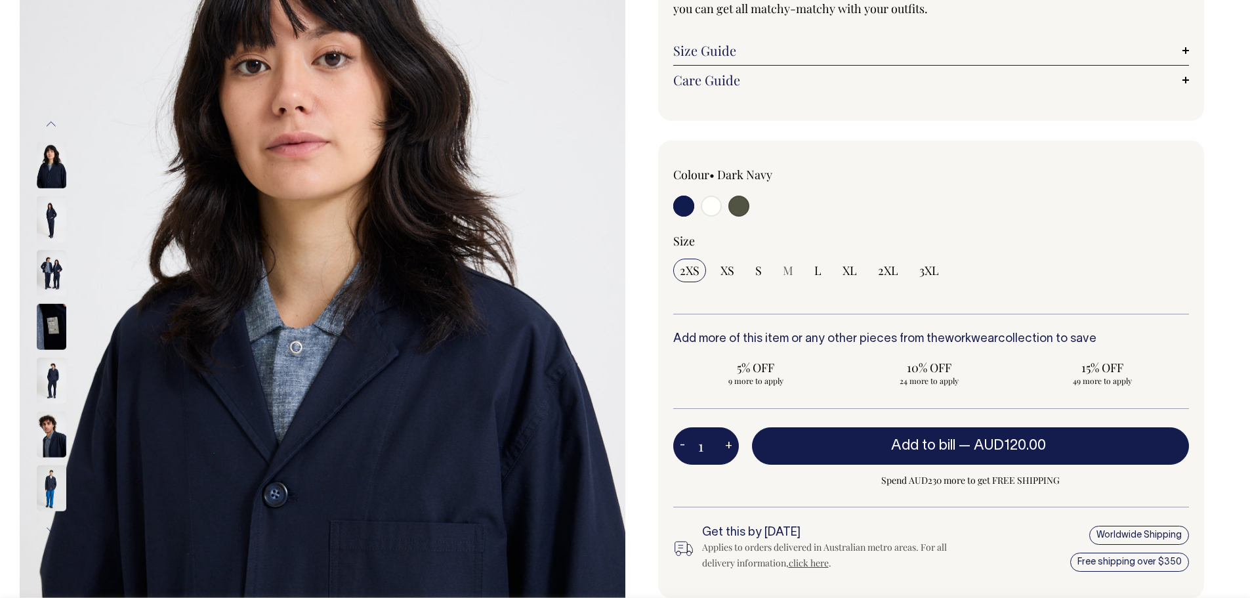
scroll to position [197, 0]
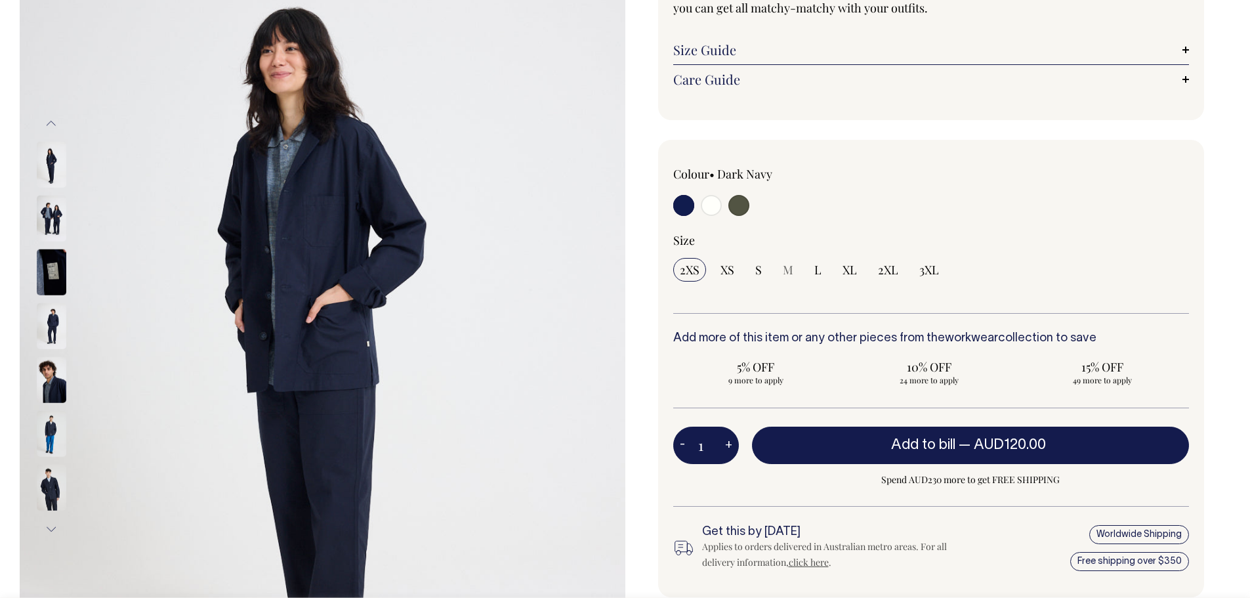
click at [738, 205] on input "radio" at bounding box center [738, 205] width 21 height 21
radio input "true"
select select "Olive"
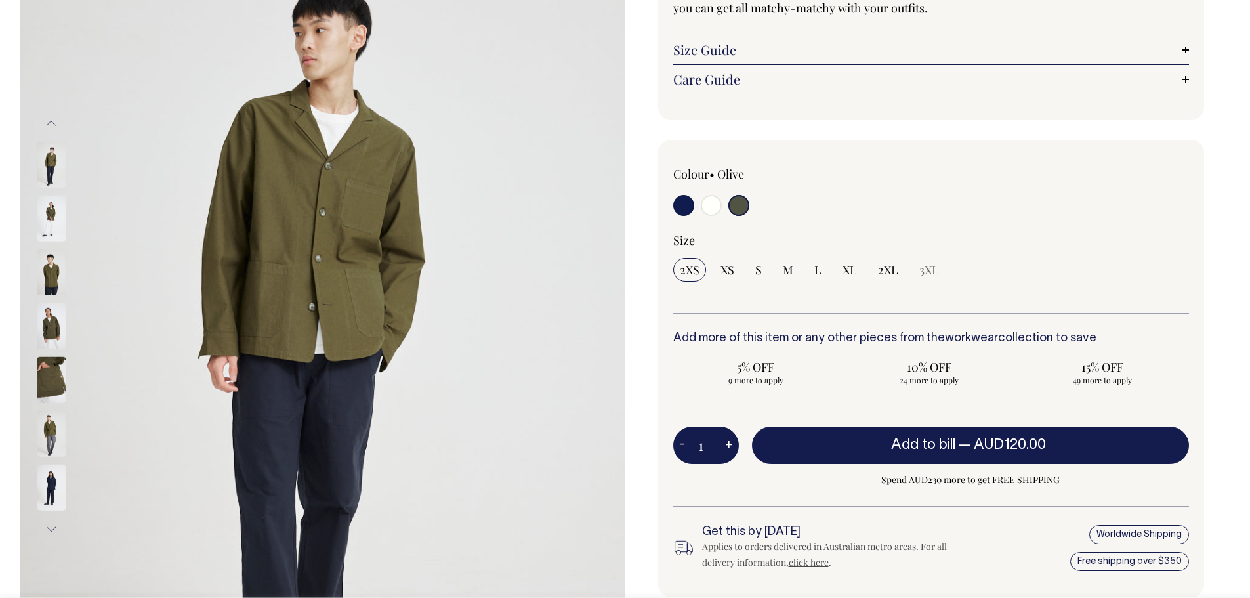
click at [711, 203] on input "radio" at bounding box center [711, 205] width 21 height 21
radio input "true"
select select "Off-White"
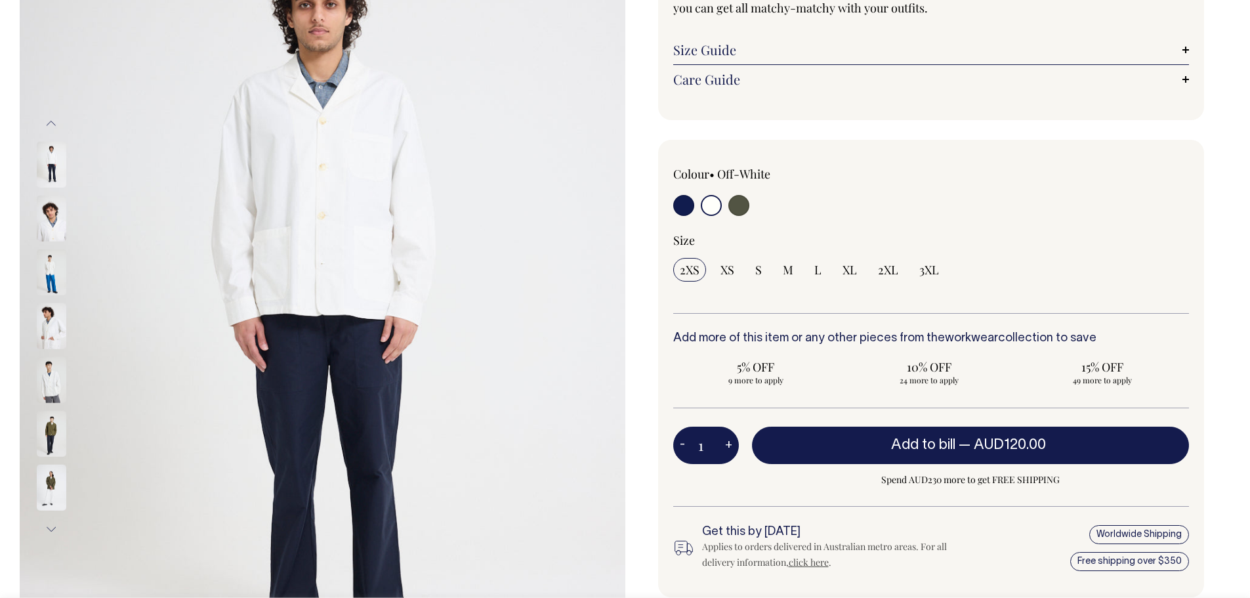
click at [541, 354] on img at bounding box center [323, 326] width 606 height 909
